Goal: Check status: Check status

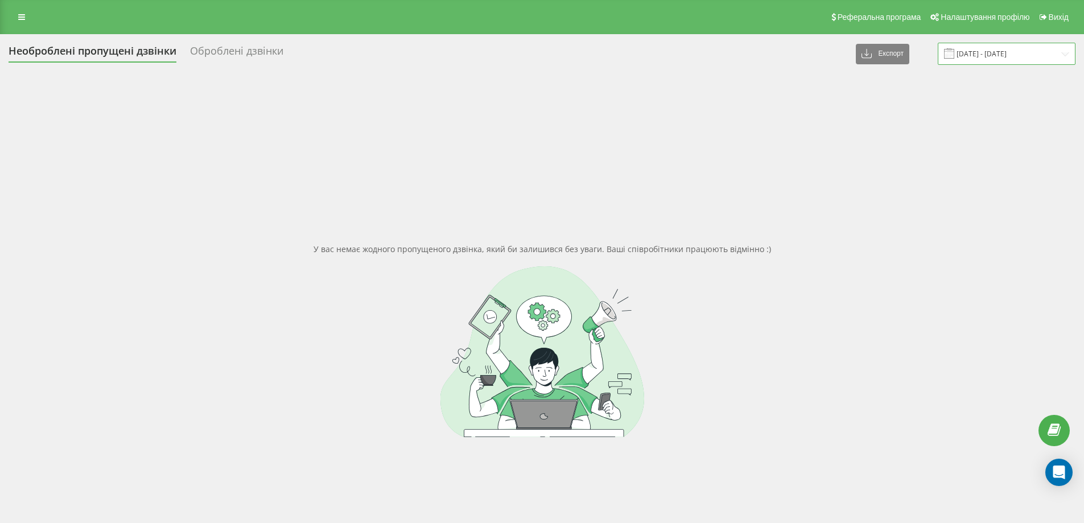
click at [988, 56] on input "[DATE] - [DATE]" at bounding box center [1007, 54] width 138 height 22
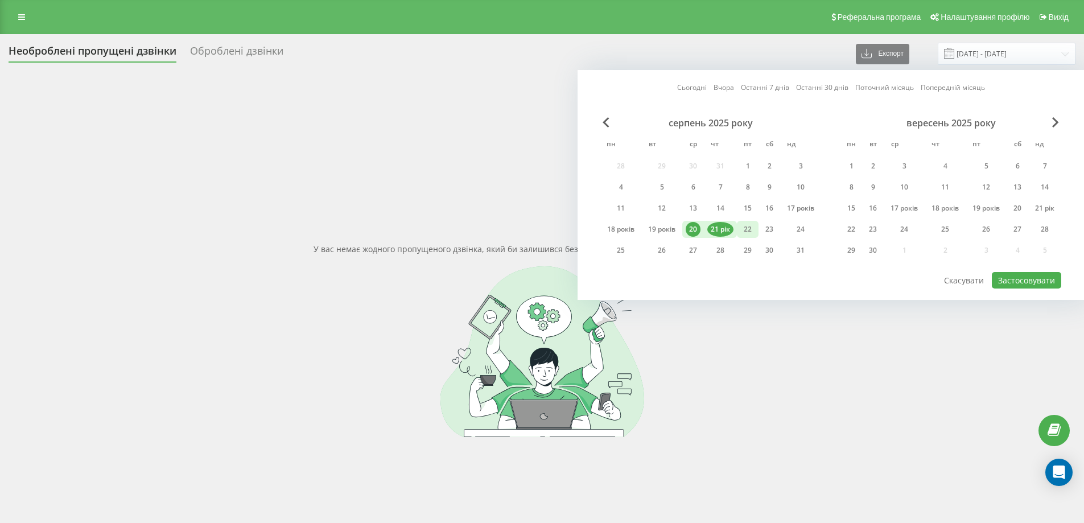
click at [740, 226] on div "22" at bounding box center [747, 229] width 15 height 15
click at [717, 226] on font "21 рік" at bounding box center [720, 229] width 19 height 10
click at [1022, 284] on font "Застосовувати" at bounding box center [1026, 280] width 57 height 11
type input "21.08.2025 - 22.08.2025"
